Goal: Navigation & Orientation: Locate item on page

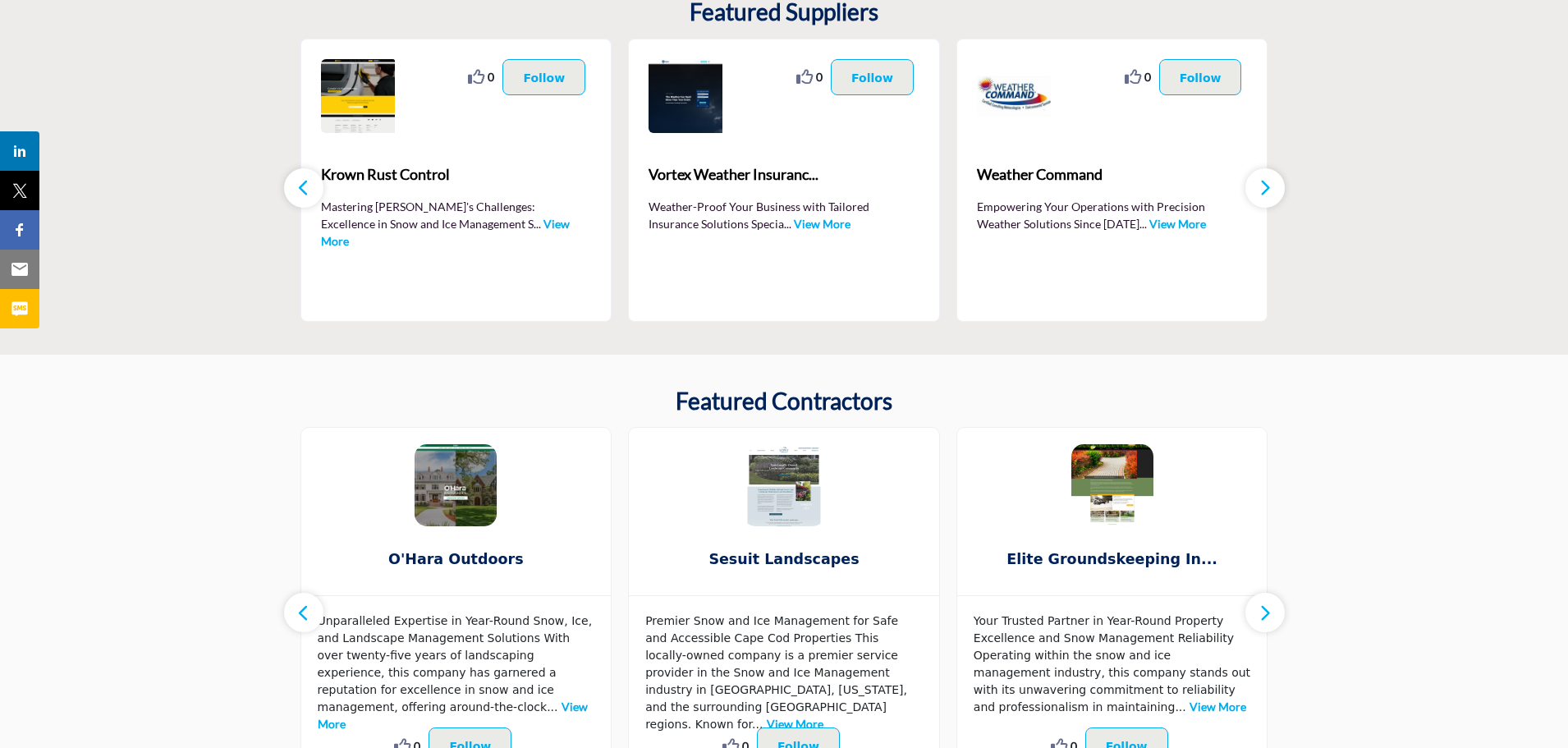
scroll to position [328, 0]
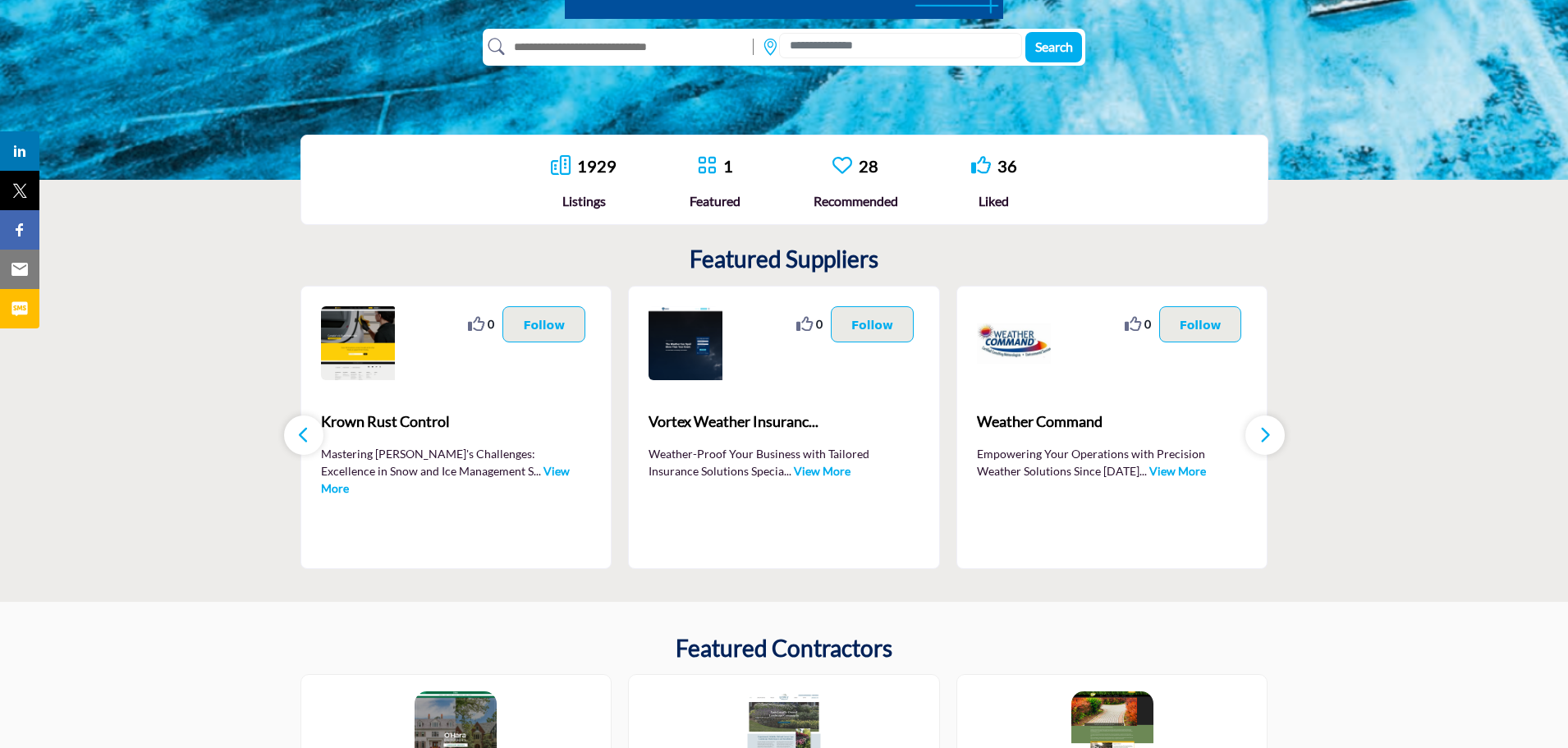
click at [1267, 430] on icon "button" at bounding box center [1265, 434] width 13 height 20
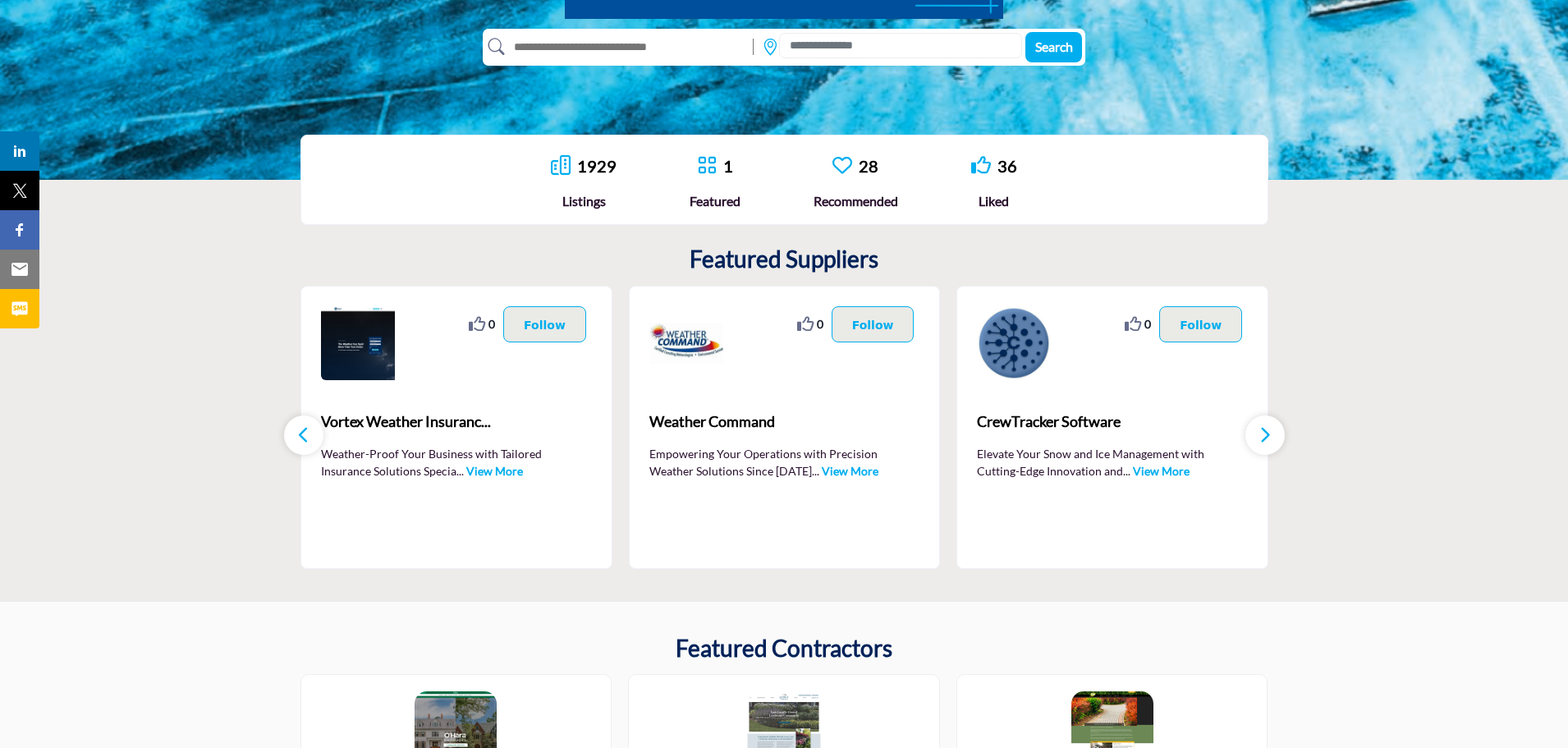
click at [1267, 430] on icon "button" at bounding box center [1265, 434] width 13 height 20
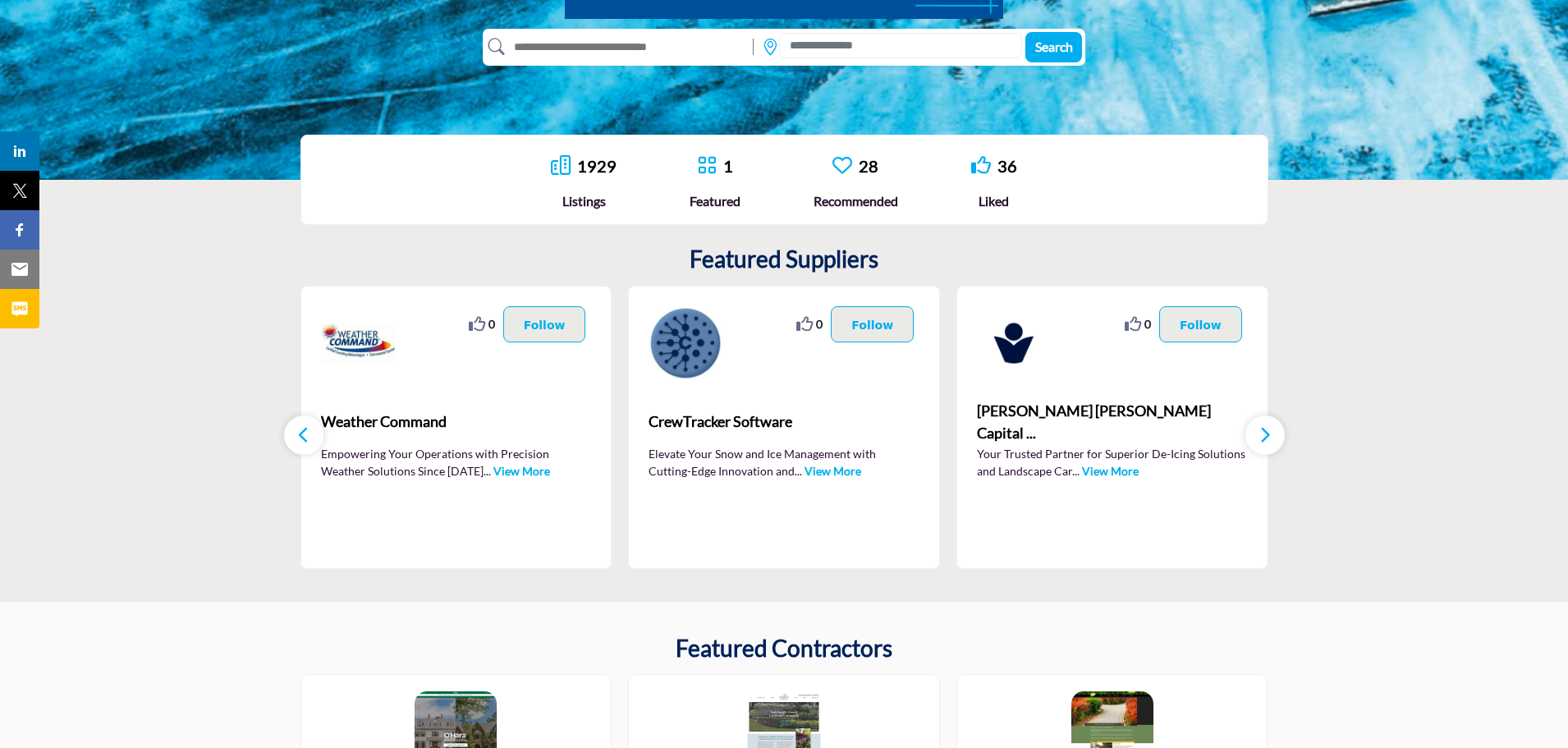
click at [1267, 430] on icon "button" at bounding box center [1265, 434] width 13 height 20
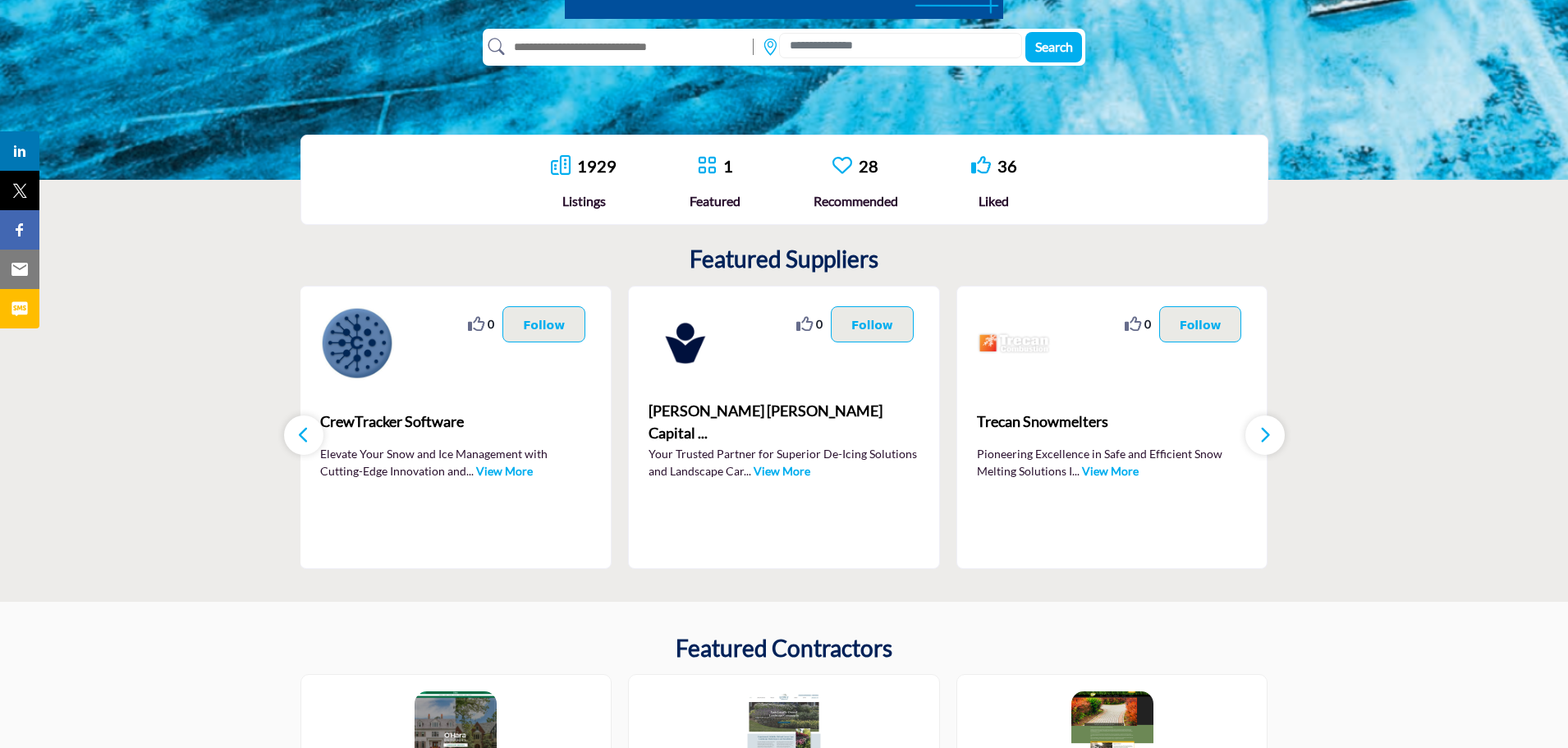
click at [1267, 430] on icon "button" at bounding box center [1265, 434] width 13 height 20
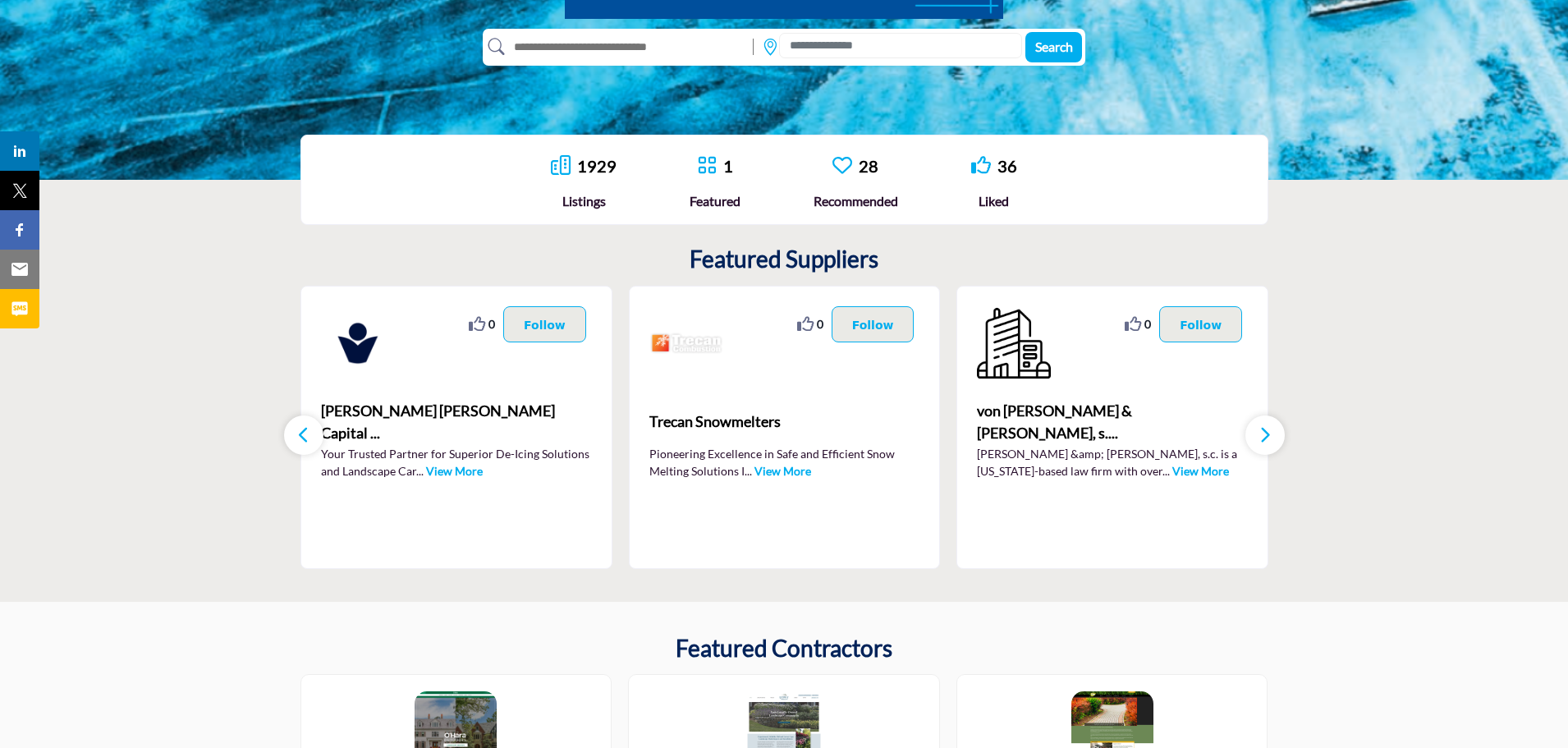
click at [1267, 430] on icon "button" at bounding box center [1265, 434] width 13 height 20
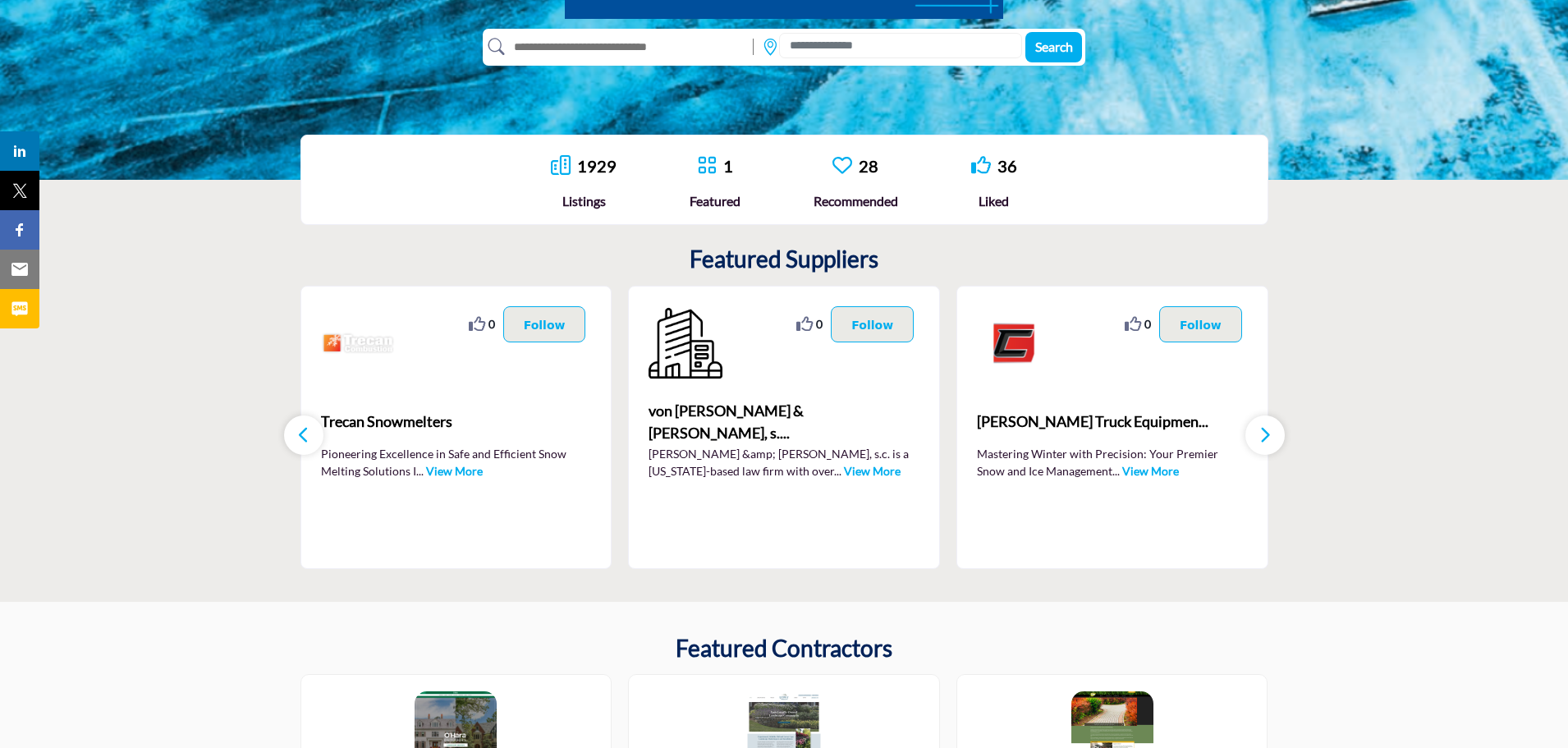
click at [1267, 430] on icon "button" at bounding box center [1265, 434] width 13 height 20
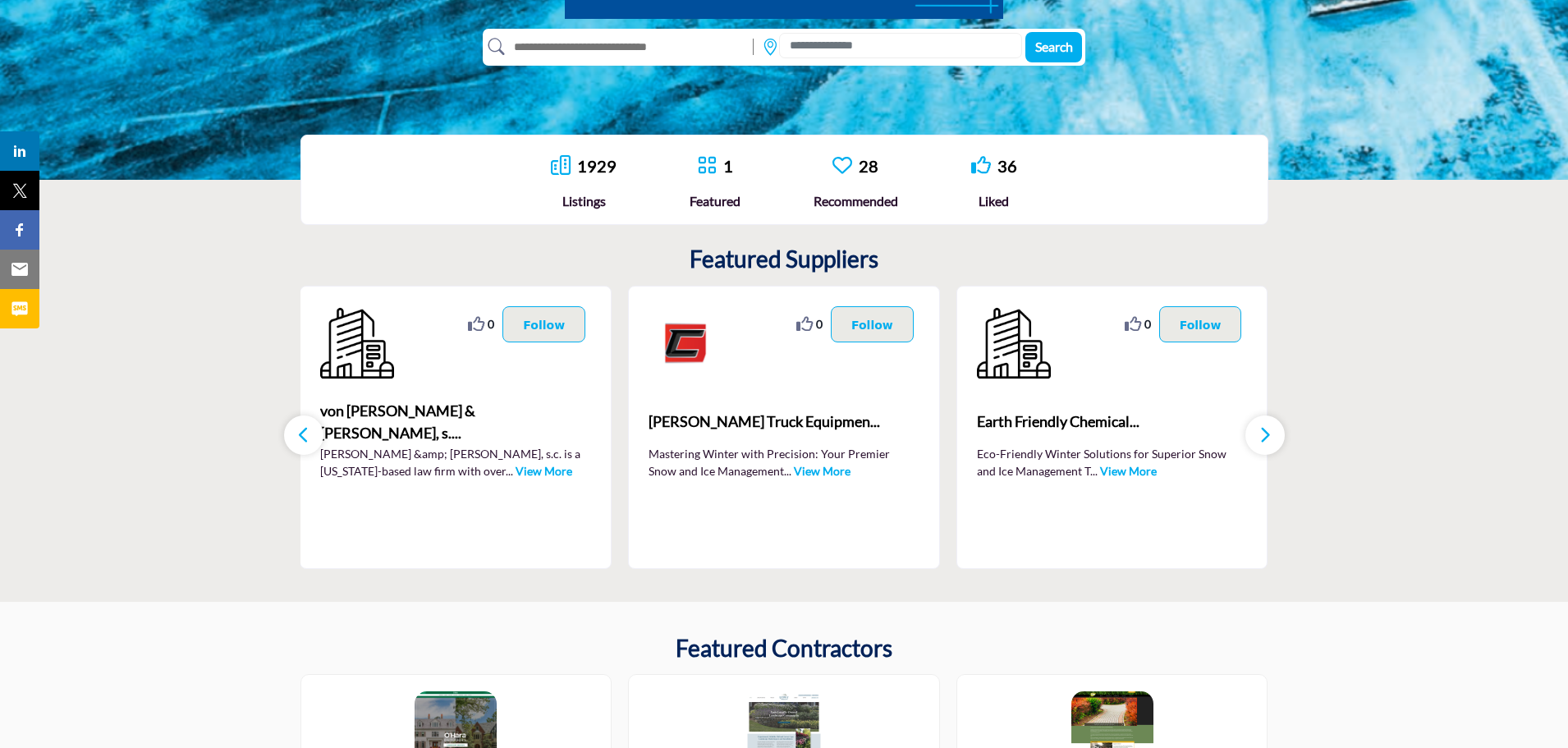
click at [1267, 430] on icon "button" at bounding box center [1265, 434] width 13 height 20
click at [1270, 441] on icon "button" at bounding box center [1265, 434] width 13 height 20
